Goal: Navigation & Orientation: Find specific page/section

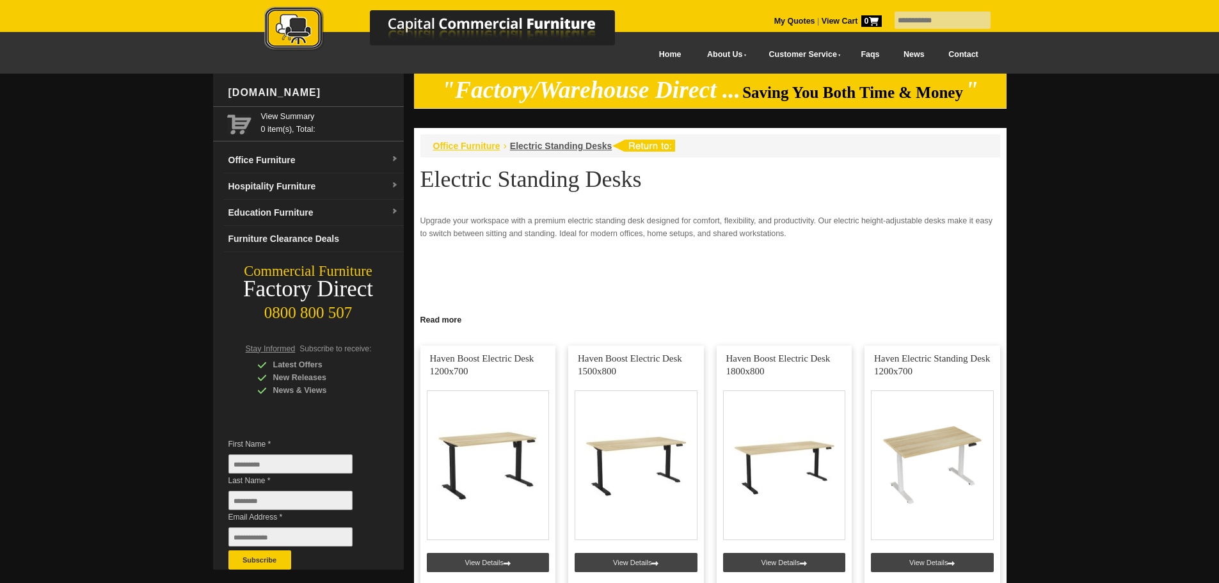
click at [477, 146] on span "Office Furniture" at bounding box center [466, 146] width 67 height 10
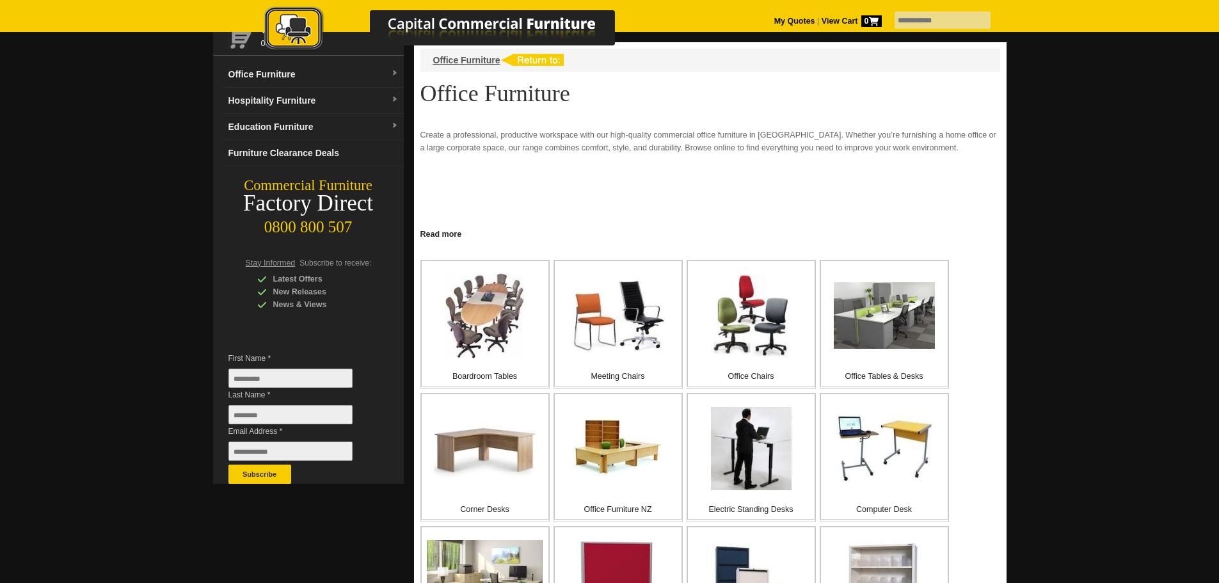
scroll to position [256, 0]
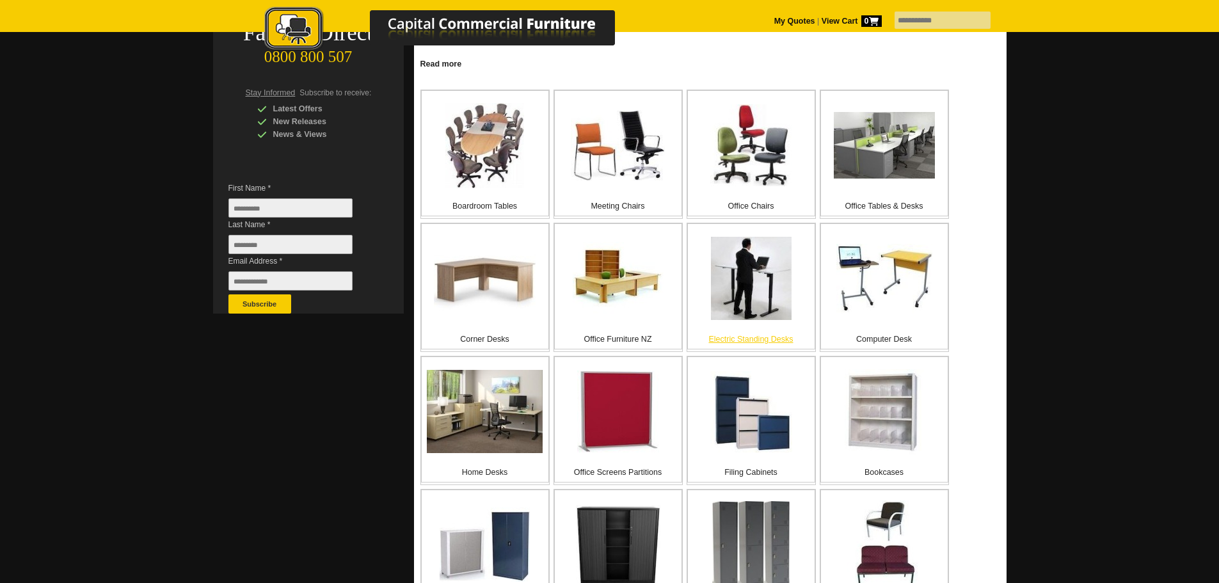
click at [774, 299] on img at bounding box center [751, 278] width 81 height 83
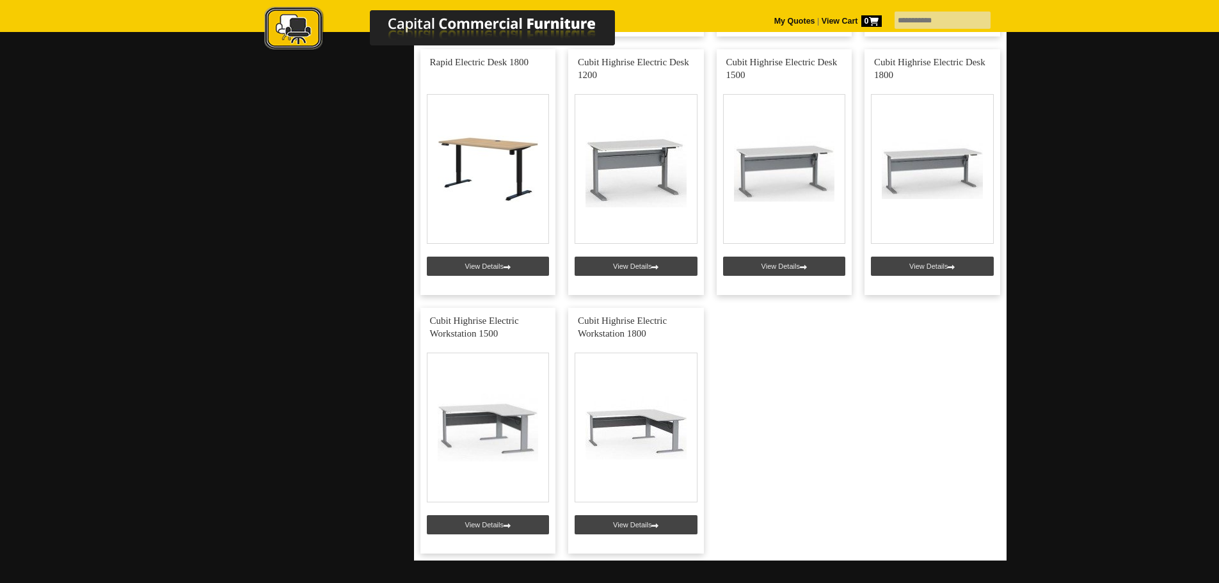
scroll to position [1088, 0]
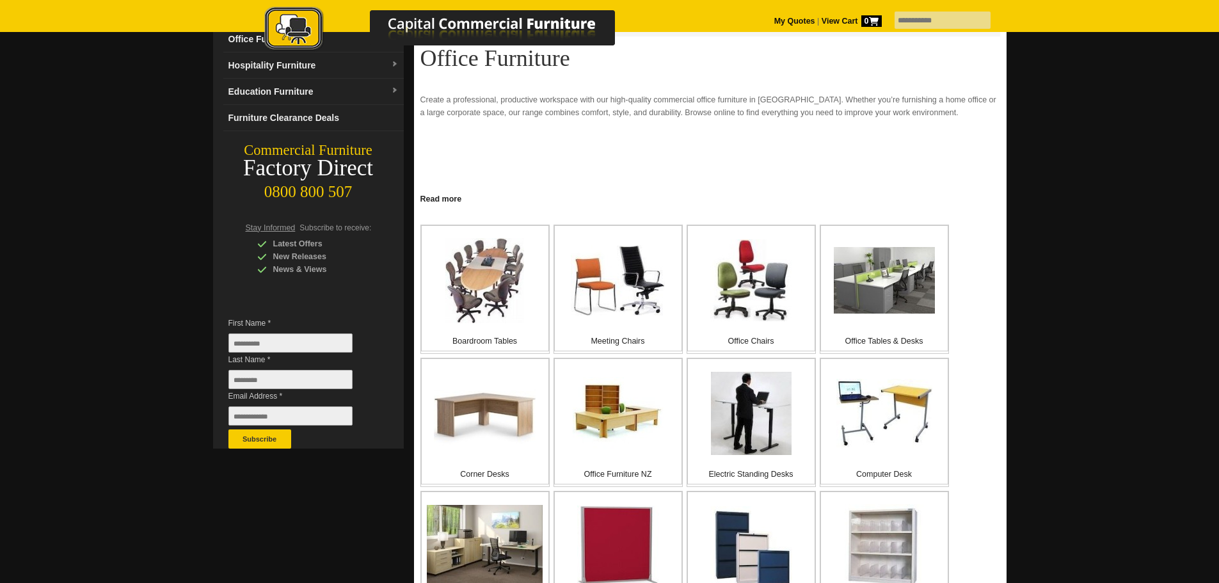
scroll to position [64, 0]
